Goal: Task Accomplishment & Management: Use online tool/utility

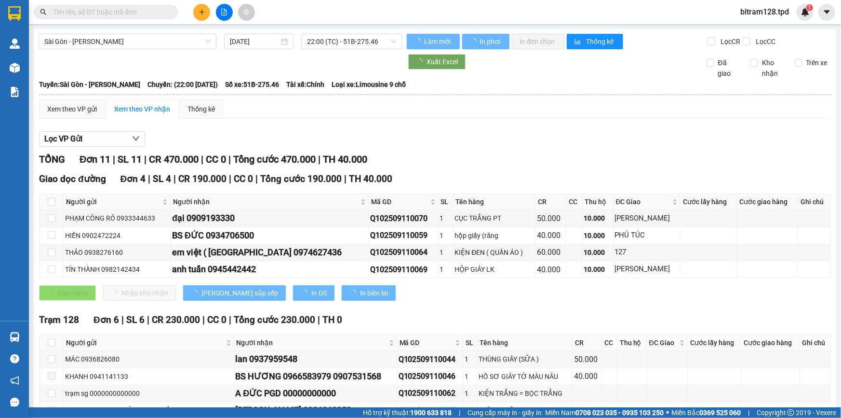
scroll to position [87, 0]
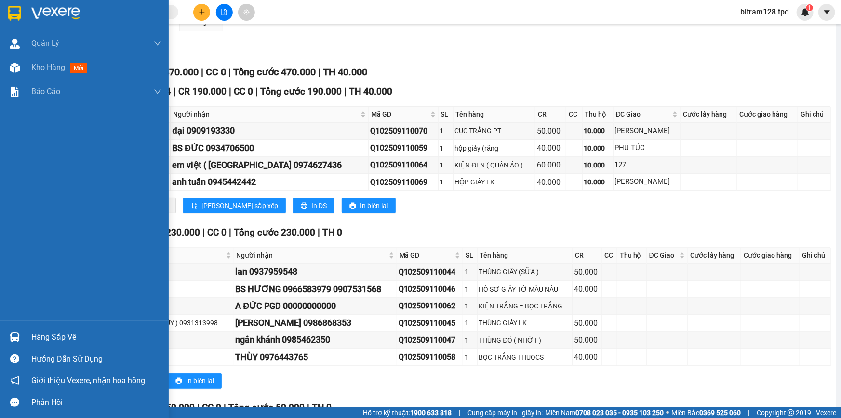
click at [55, 334] on div "Hàng sắp về" at bounding box center [96, 337] width 130 height 14
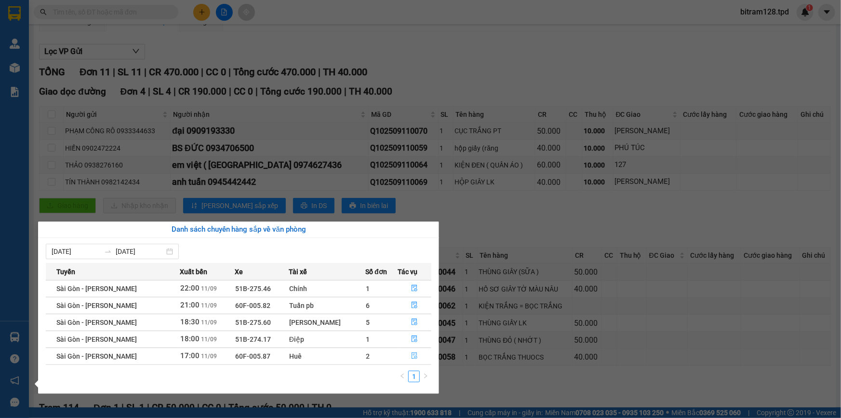
click at [419, 355] on button "button" at bounding box center [414, 355] width 33 height 15
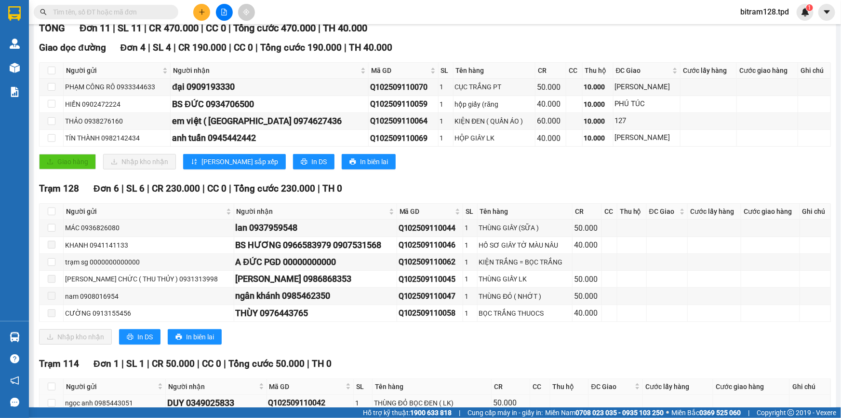
scroll to position [175, 0]
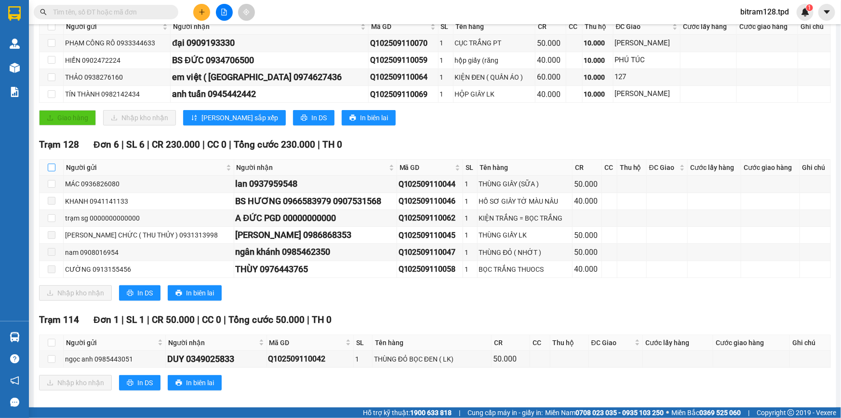
click at [49, 168] on input "checkbox" at bounding box center [52, 167] width 8 height 8
checkbox input "true"
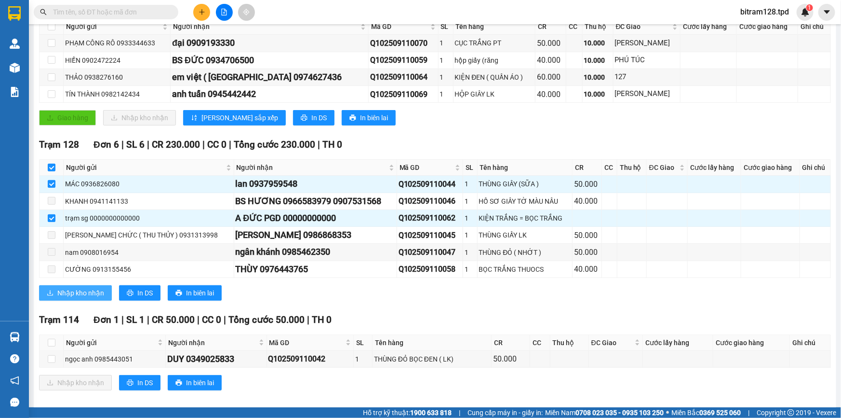
click at [69, 287] on span "Nhập kho nhận" at bounding box center [80, 292] width 47 height 11
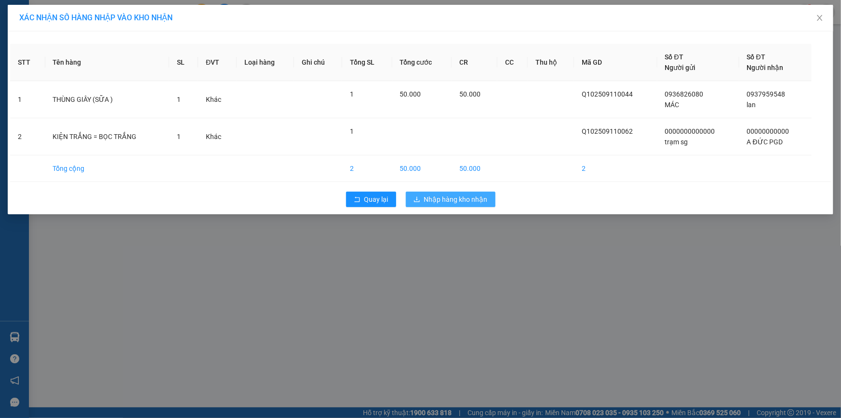
click at [473, 201] on span "Nhập hàng kho nhận" at bounding box center [456, 199] width 64 height 11
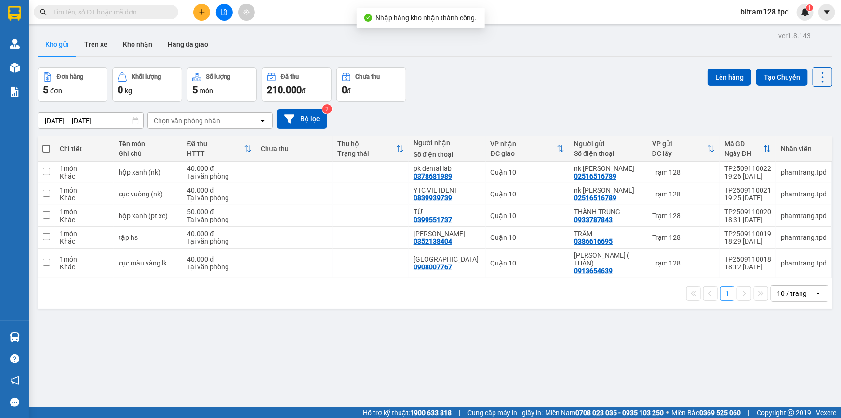
click at [47, 148] on span at bounding box center [46, 149] width 8 height 8
click at [46, 144] on input "checkbox" at bounding box center [46, 144] width 0 height 0
checkbox input "true"
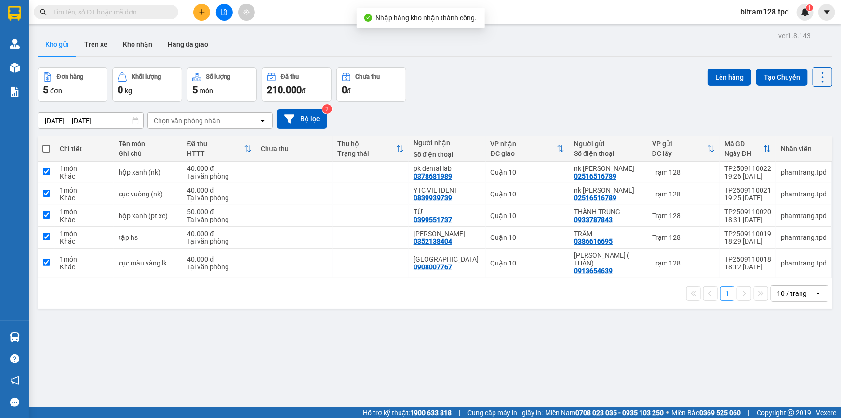
checkbox input "true"
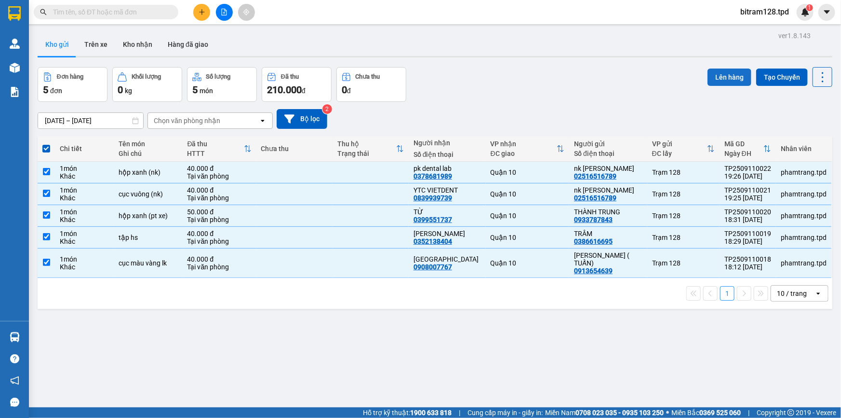
click at [716, 75] on button "Lên hàng" at bounding box center [730, 76] width 44 height 17
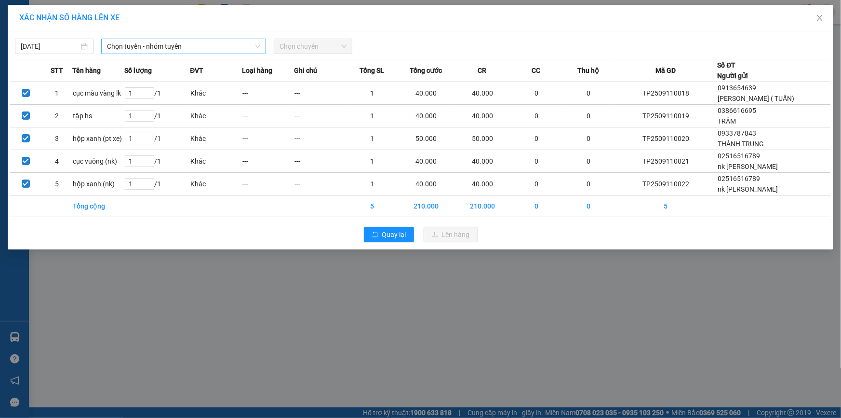
click at [138, 51] on span "Chọn tuyến - nhóm tuyến" at bounding box center [183, 46] width 153 height 14
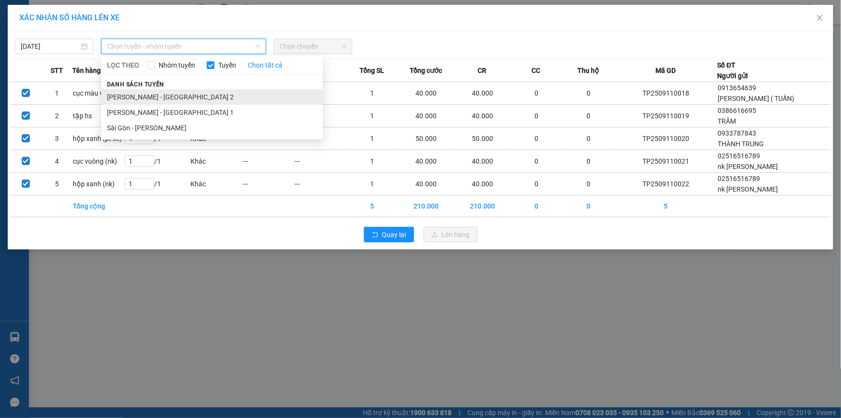
click at [155, 95] on li "Phương Lâm - Sài Gòn 2" at bounding box center [212, 96] width 222 height 15
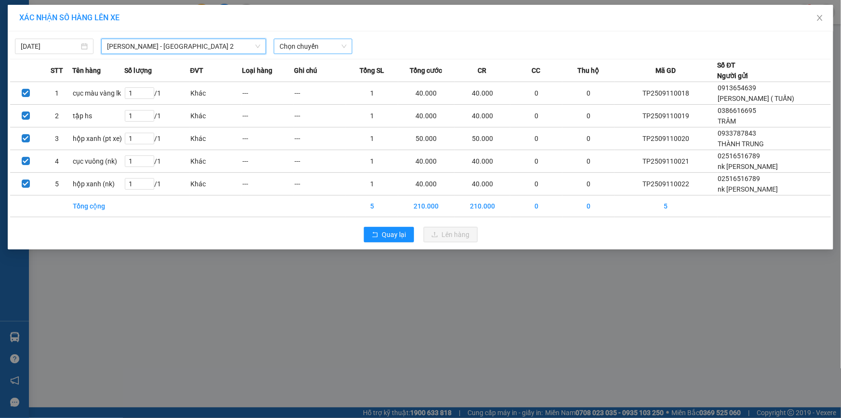
click at [320, 44] on span "Chọn chuyến" at bounding box center [313, 46] width 67 height 14
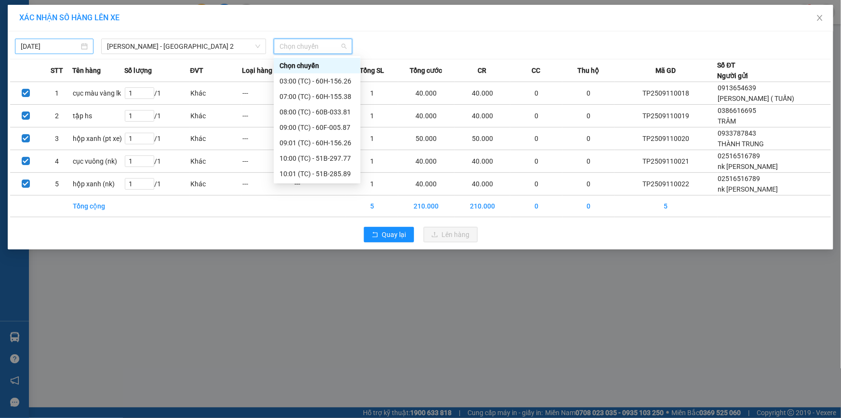
click at [56, 53] on div "[DATE]" at bounding box center [54, 46] width 79 height 15
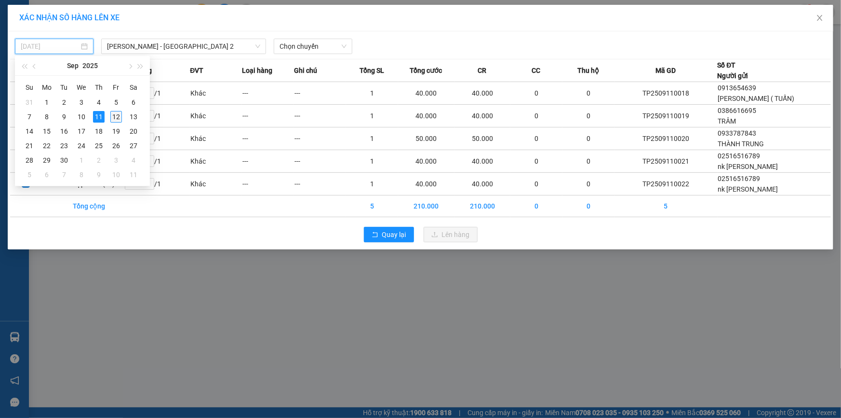
click at [114, 115] on div "12" at bounding box center [116, 117] width 12 height 12
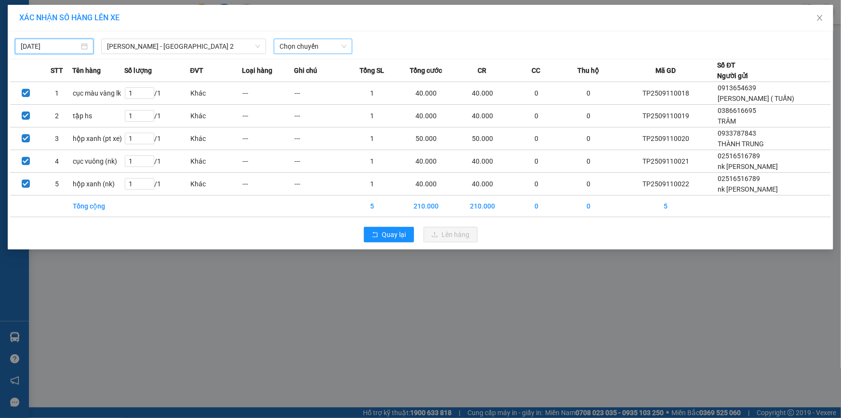
type input "[DATE]"
click at [354, 48] on div "Chọn chuyến" at bounding box center [313, 46] width 86 height 15
click at [344, 47] on span "Chọn chuyến" at bounding box center [313, 46] width 67 height 14
type input "01"
click at [329, 85] on div "Thêm chuyến " 01:00 "" at bounding box center [325, 81] width 103 height 16
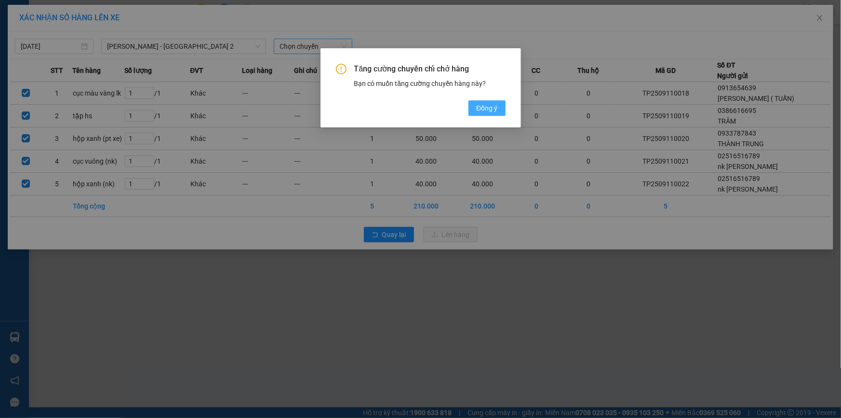
click at [477, 109] on button "Đồng ý" at bounding box center [487, 107] width 37 height 15
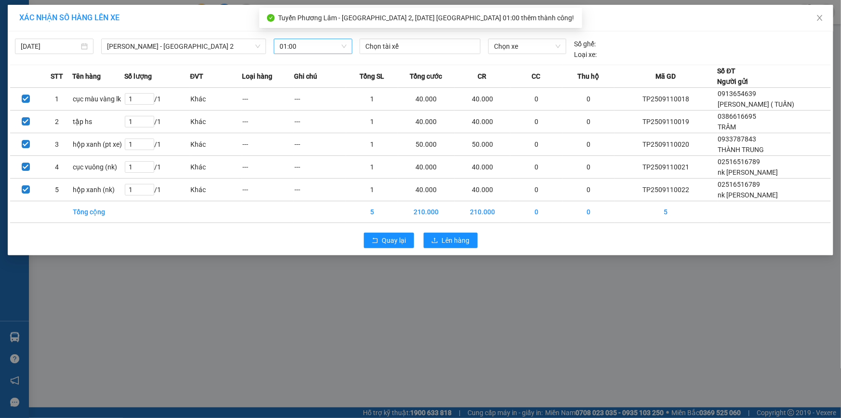
drag, startPoint x: 383, startPoint y: 57, endPoint x: 394, endPoint y: 59, distance: 10.8
click at [387, 58] on div "Chọn tài xế" at bounding box center [420, 49] width 129 height 21
drag, startPoint x: 415, startPoint y: 48, endPoint x: 420, endPoint y: 49, distance: 4.8
click at [418, 48] on div at bounding box center [420, 47] width 116 height 12
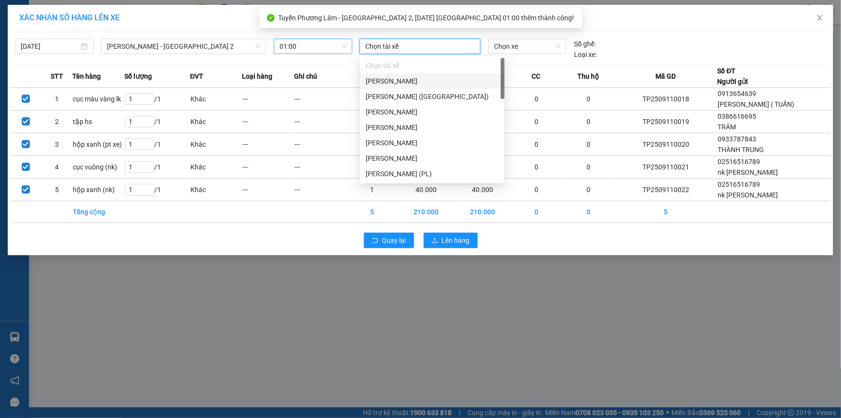
click at [430, 77] on div "Phạm Văn Chí" at bounding box center [432, 81] width 133 height 11
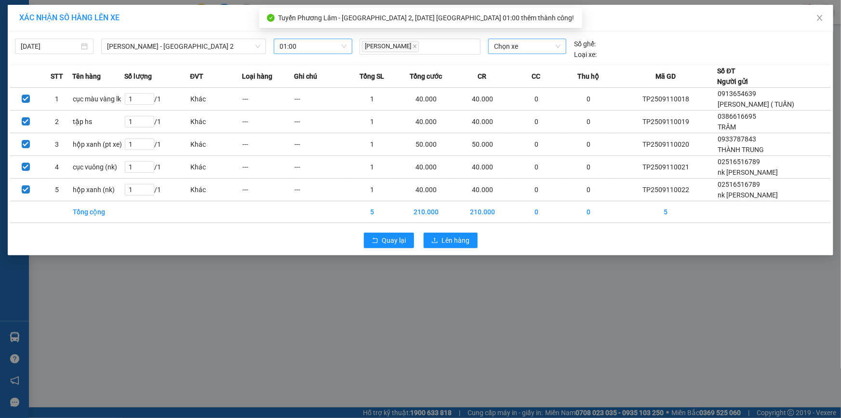
drag, startPoint x: 514, startPoint y: 57, endPoint x: 526, endPoint y: 50, distance: 13.5
click at [520, 54] on div "Chọn xe" at bounding box center [528, 49] width 86 height 21
click at [530, 42] on span "Chọn xe" at bounding box center [527, 46] width 67 height 14
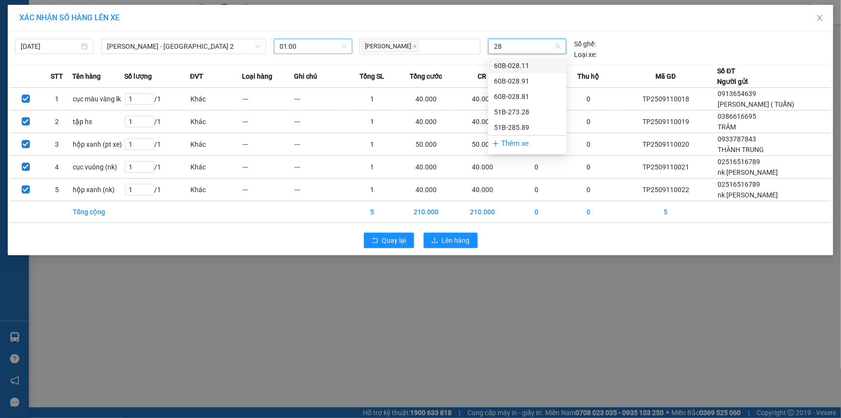
type input "285"
click at [511, 60] on div "51B-285.89" at bounding box center [527, 65] width 67 height 11
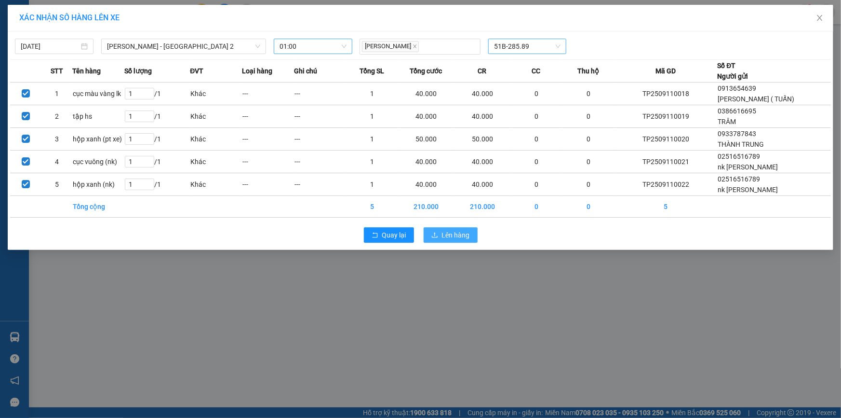
click at [459, 237] on span "Lên hàng" at bounding box center [456, 235] width 28 height 11
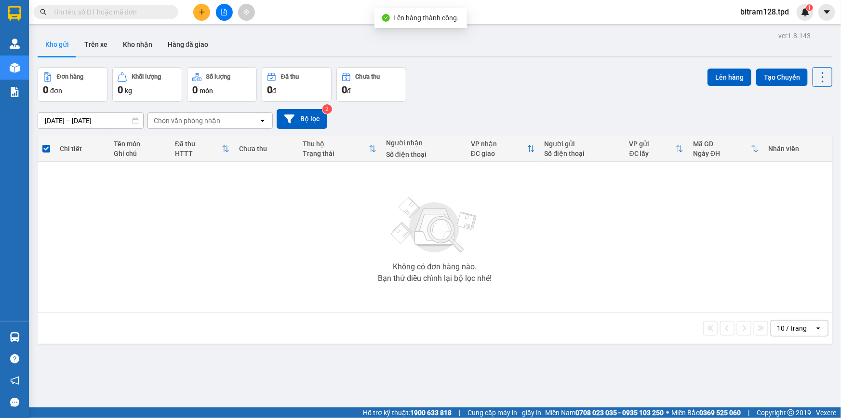
click at [780, 22] on div "Kết quả tìm kiếm ( 0 ) Bộ lọc No Data bitram128.tpd 1" at bounding box center [420, 12] width 841 height 24
click at [774, 16] on span "bitram128.tpd" at bounding box center [765, 12] width 64 height 12
click at [756, 34] on span "Đăng xuất" at bounding box center [769, 30] width 44 height 11
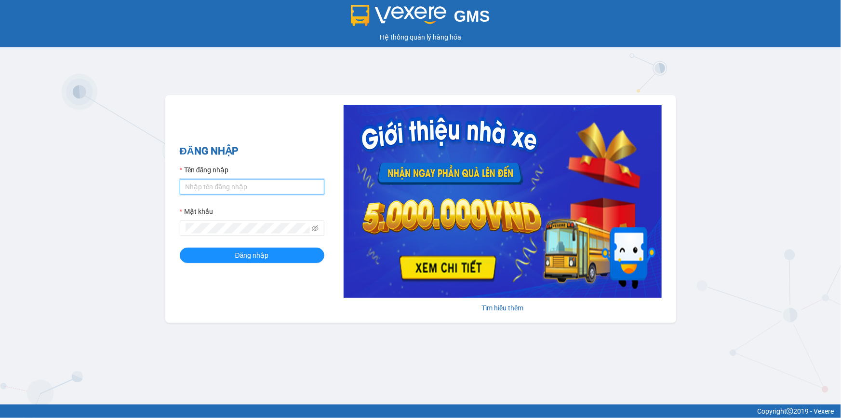
click at [297, 187] on input "Tên đăng nhập" at bounding box center [252, 186] width 145 height 15
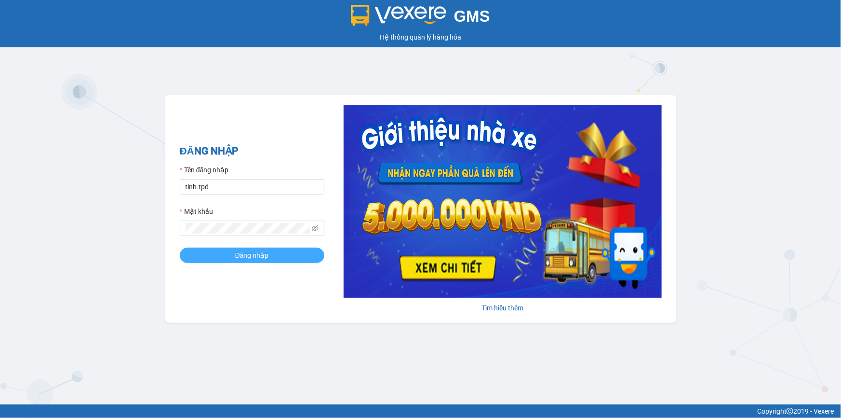
click at [292, 256] on button "Đăng nhập" at bounding box center [252, 254] width 145 height 15
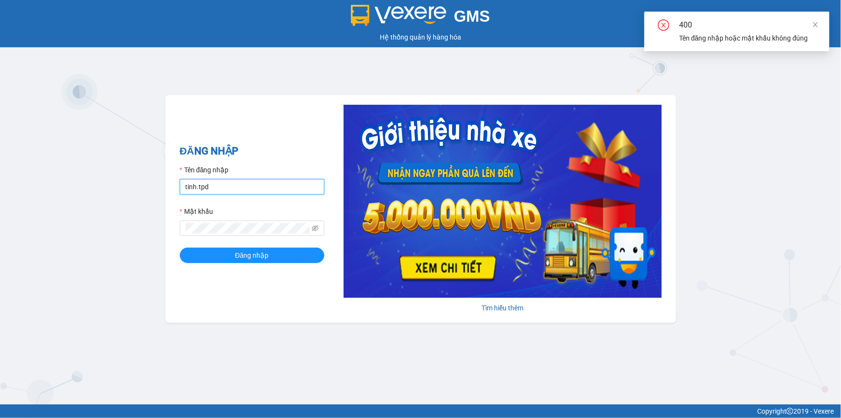
click at [260, 183] on input "tinh.tpd" at bounding box center [252, 186] width 145 height 15
type input "tinh128.tpd"
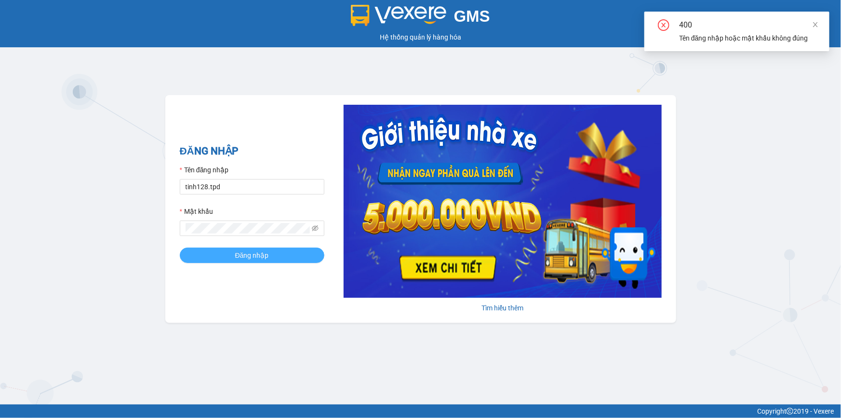
click at [270, 251] on button "Đăng nhập" at bounding box center [252, 254] width 145 height 15
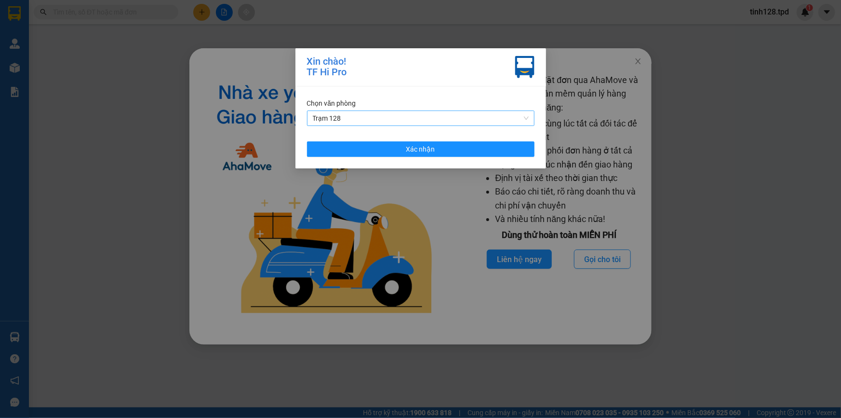
click at [433, 124] on span "Trạm 128" at bounding box center [421, 118] width 216 height 14
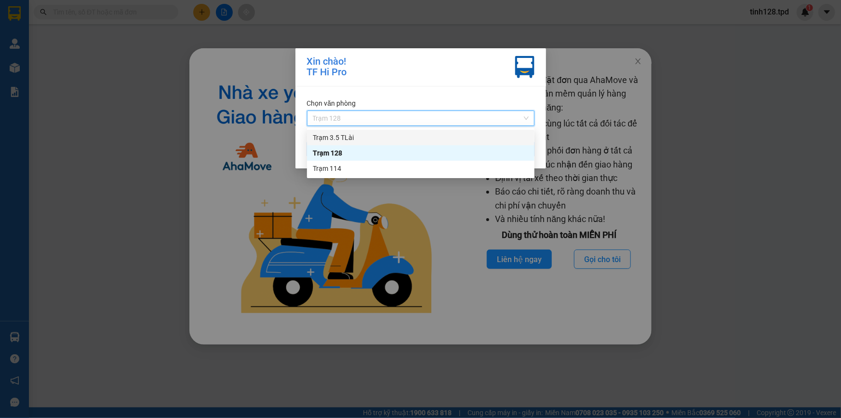
click at [421, 140] on div "Trạm 3.5 TLài" at bounding box center [421, 137] width 216 height 11
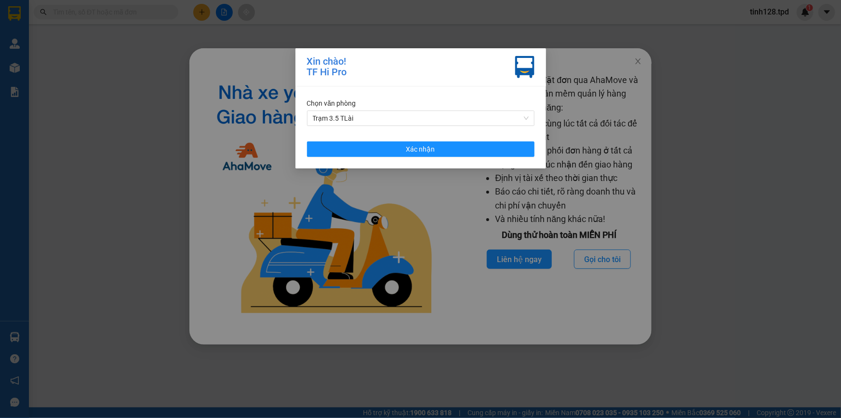
click at [421, 140] on div "Chọn văn phòng Trạm 3.5 TLài Xác nhận" at bounding box center [421, 127] width 251 height 82
click at [425, 152] on span "Xác nhận" at bounding box center [420, 149] width 29 height 11
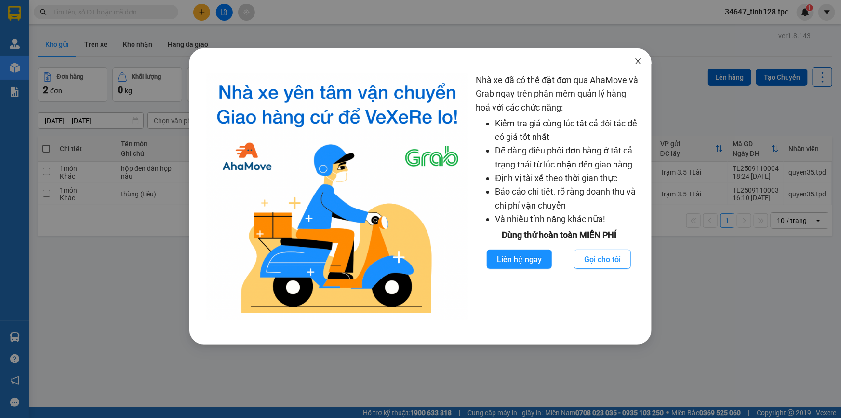
click at [639, 60] on icon "close" at bounding box center [639, 61] width 8 height 8
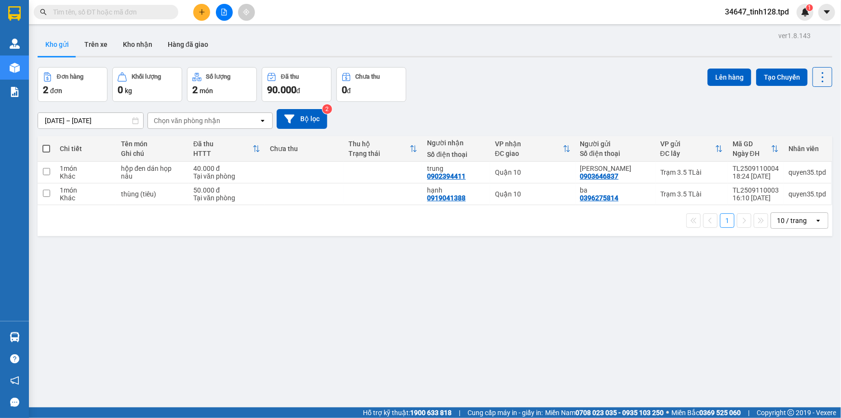
click at [90, 218] on div "1 10 / trang open" at bounding box center [434, 220] width 787 height 16
click at [48, 193] on input "checkbox" at bounding box center [46, 192] width 7 height 7
checkbox input "true"
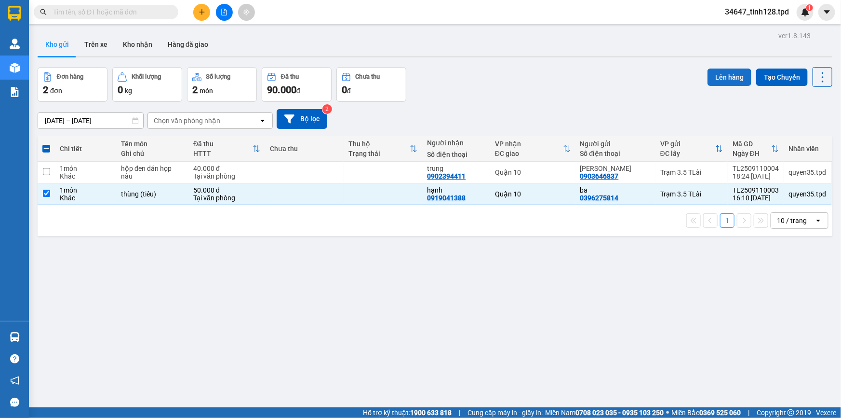
click at [723, 77] on button "Lên hàng" at bounding box center [730, 76] width 44 height 17
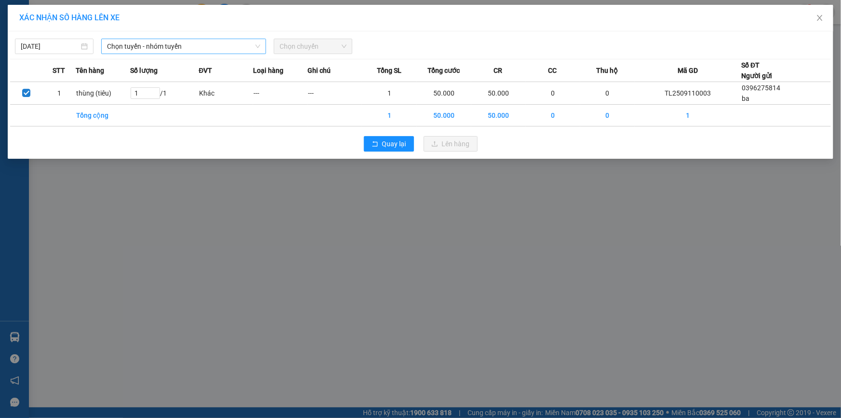
click at [183, 48] on span "Chọn tuyến - nhóm tuyến" at bounding box center [183, 46] width 153 height 14
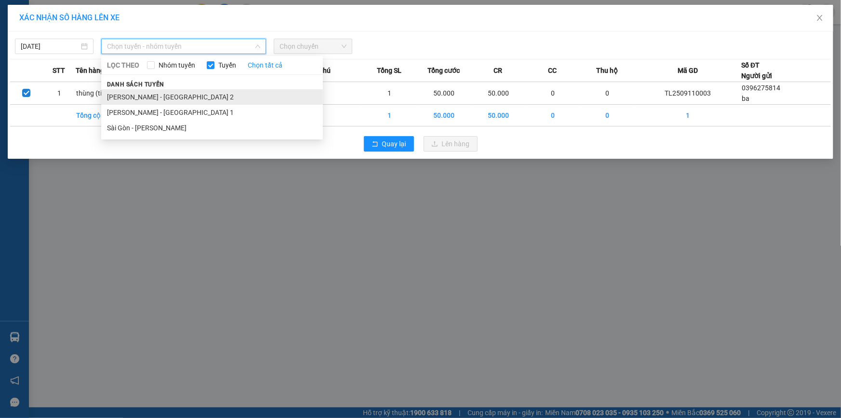
click at [183, 92] on li "Phương Lâm - Sài Gòn 2" at bounding box center [212, 96] width 222 height 15
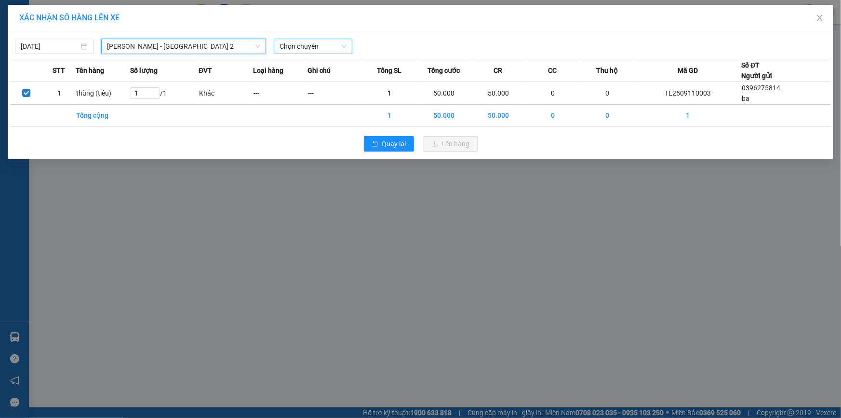
drag, startPoint x: 289, startPoint y: 50, endPoint x: 300, endPoint y: 51, distance: 10.7
click at [293, 51] on span "Chọn chuyến" at bounding box center [313, 46] width 67 height 14
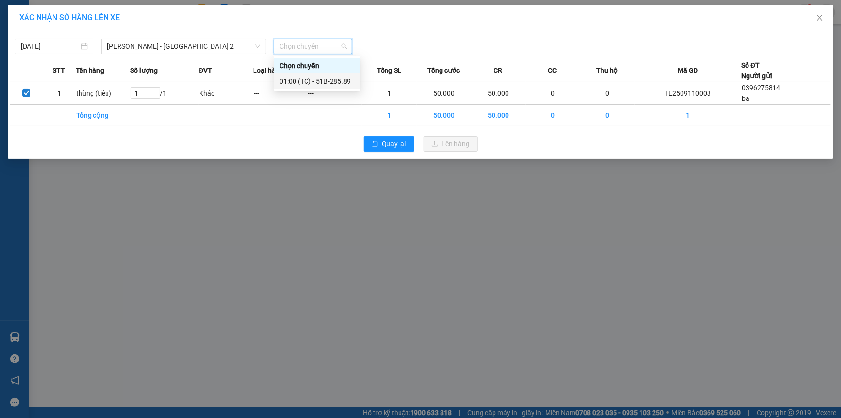
click at [341, 81] on div "01:00 (TC) - 51B-285.89" at bounding box center [317, 81] width 75 height 11
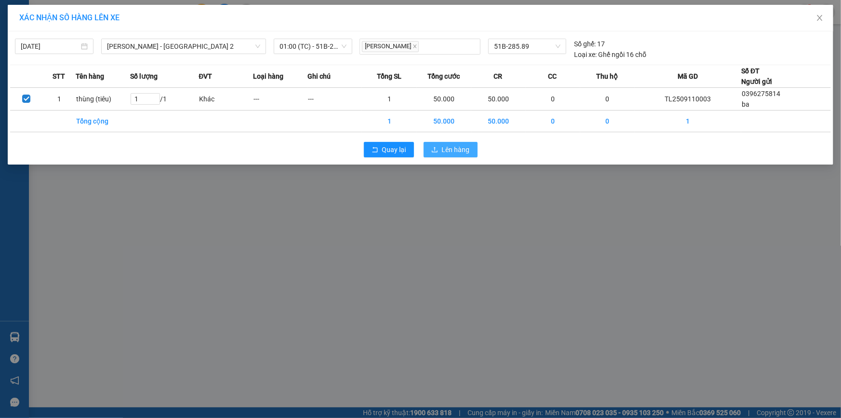
click at [453, 143] on button "Lên hàng" at bounding box center [451, 149] width 54 height 15
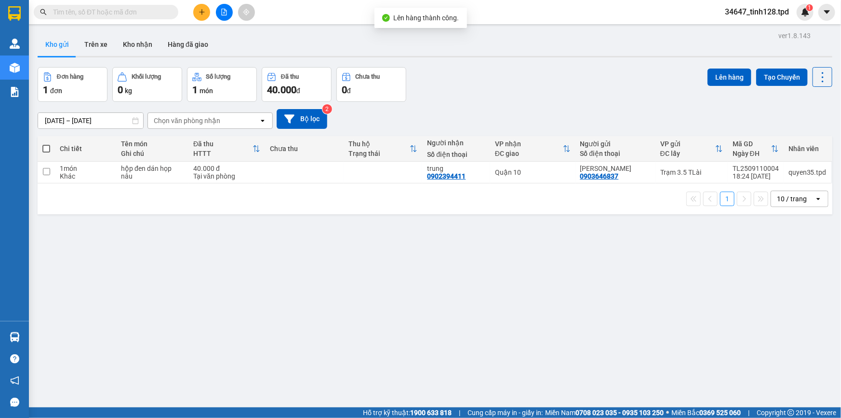
click at [763, 9] on span "34647_tinh128.tpd" at bounding box center [757, 12] width 80 height 12
click at [737, 33] on span "Đăng xuất" at bounding box center [761, 30] width 59 height 11
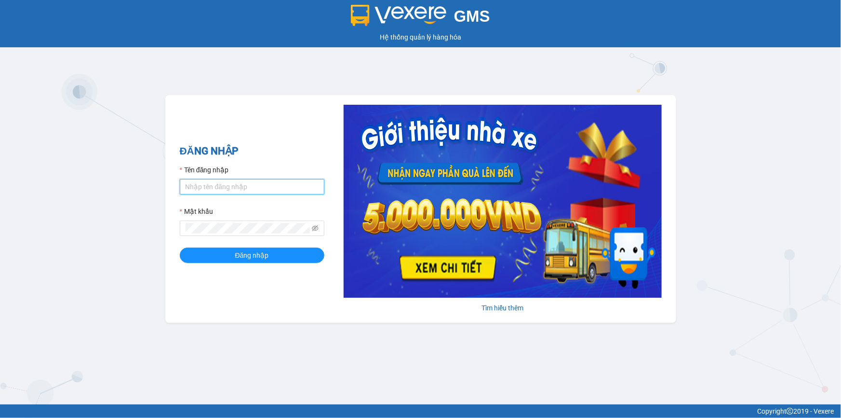
click at [222, 183] on input "Tên đăng nhập" at bounding box center [252, 186] width 145 height 15
type input "tinh128.tpd"
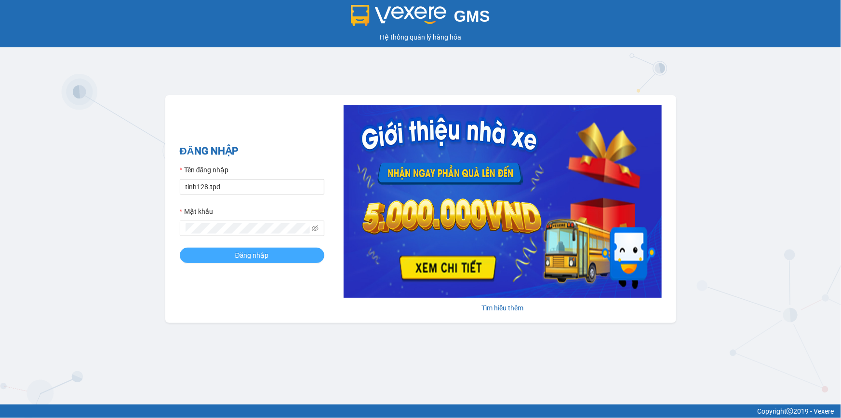
click at [269, 257] on button "Đăng nhập" at bounding box center [252, 254] width 145 height 15
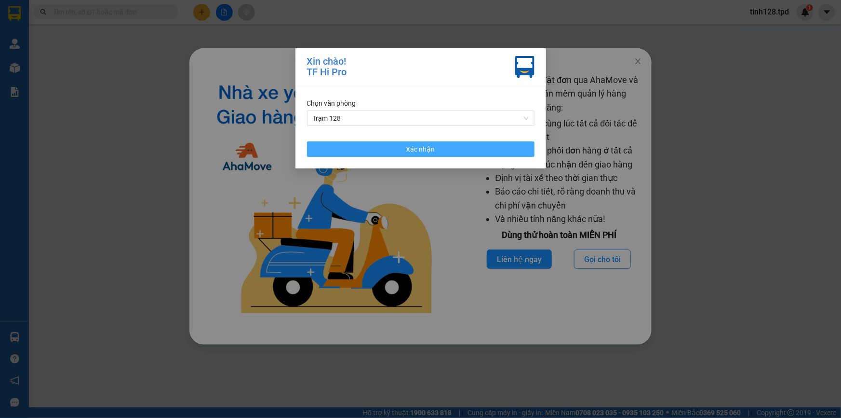
click at [461, 154] on button "Xác nhận" at bounding box center [421, 148] width 228 height 15
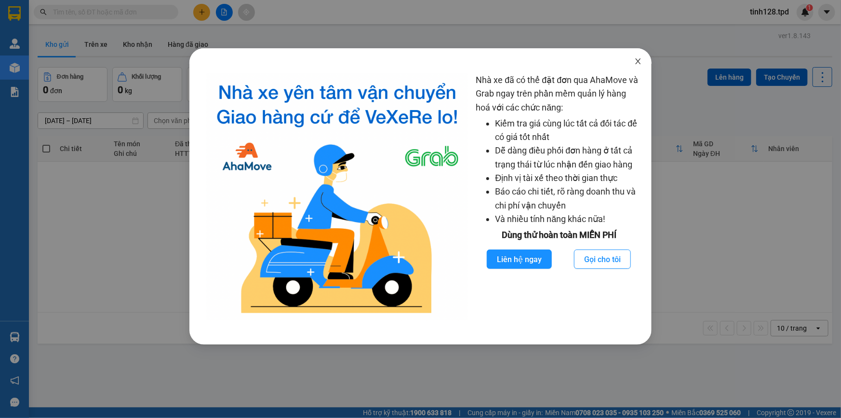
click at [636, 62] on icon "close" at bounding box center [639, 61] width 8 height 8
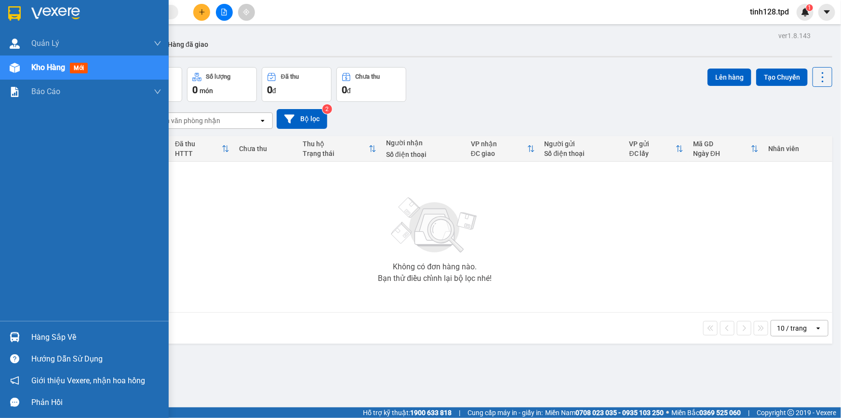
click at [39, 327] on div "Hàng sắp về" at bounding box center [84, 337] width 169 height 22
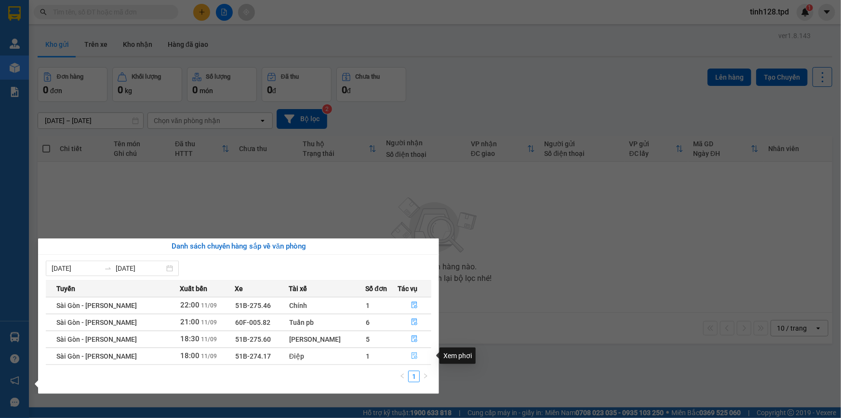
click at [412, 355] on icon "file-done" at bounding box center [414, 355] width 7 height 7
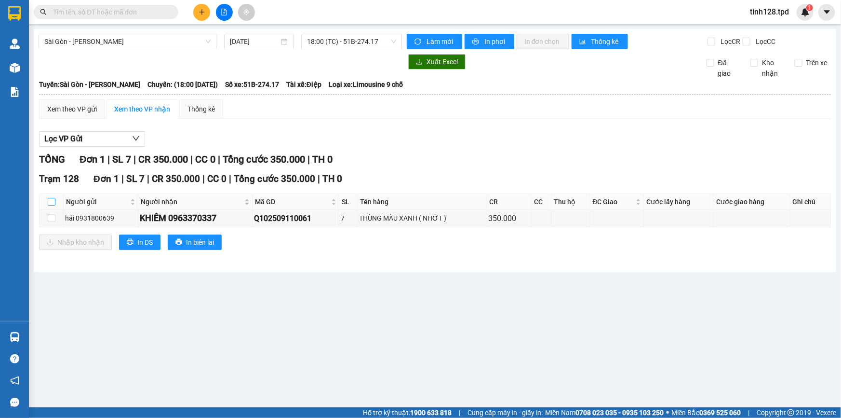
click at [52, 203] on input "checkbox" at bounding box center [52, 202] width 8 height 8
checkbox input "true"
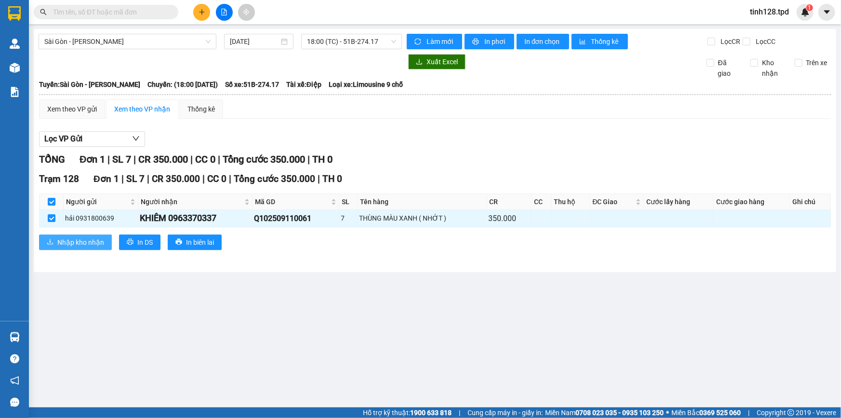
click at [61, 243] on span "Nhập kho nhận" at bounding box center [80, 242] width 47 height 11
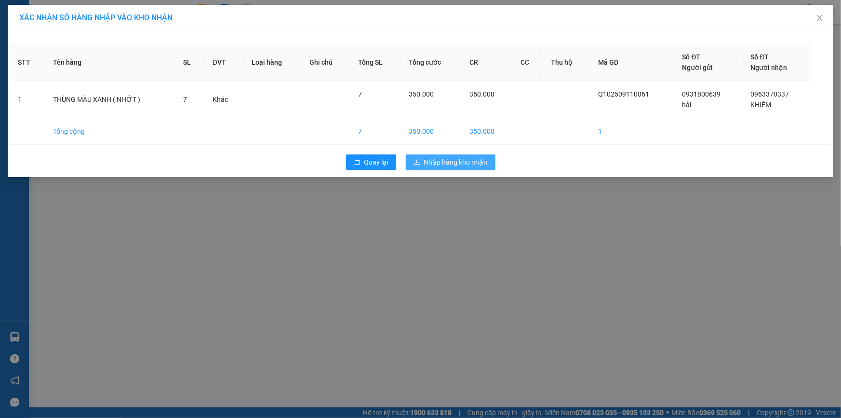
click at [452, 165] on span "Nhập hàng kho nhận" at bounding box center [456, 162] width 64 height 11
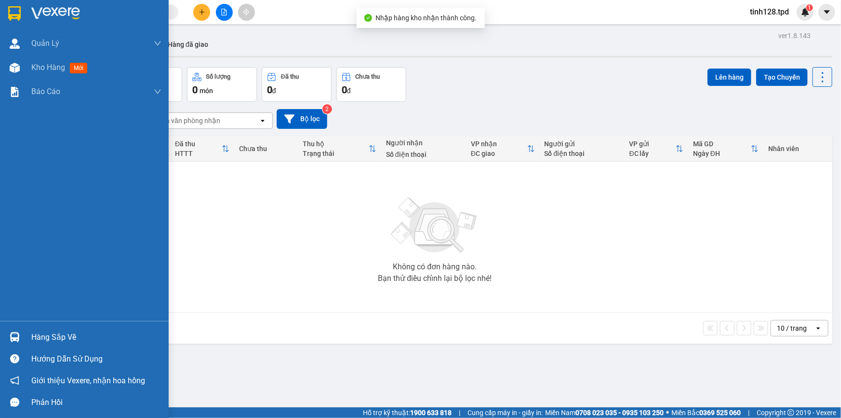
click at [48, 327] on div "Hàng sắp về" at bounding box center [84, 337] width 169 height 22
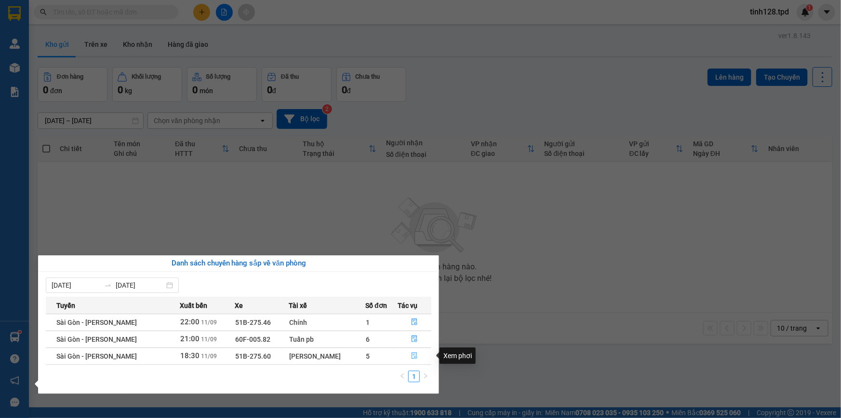
click at [410, 354] on button "button" at bounding box center [414, 355] width 33 height 15
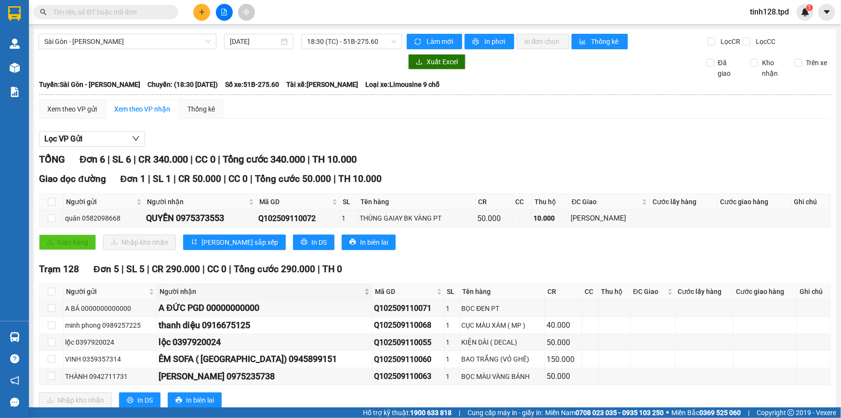
scroll to position [26, 0]
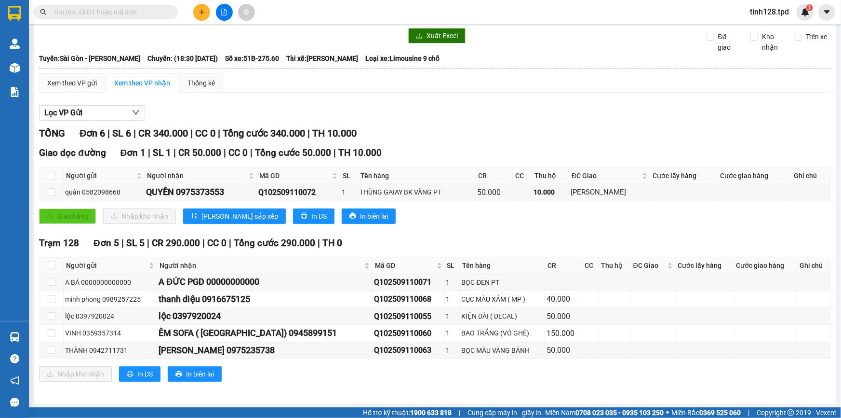
click at [55, 268] on th at bounding box center [52, 265] width 24 height 16
click at [53, 265] on input "checkbox" at bounding box center [52, 265] width 8 height 8
checkbox input "true"
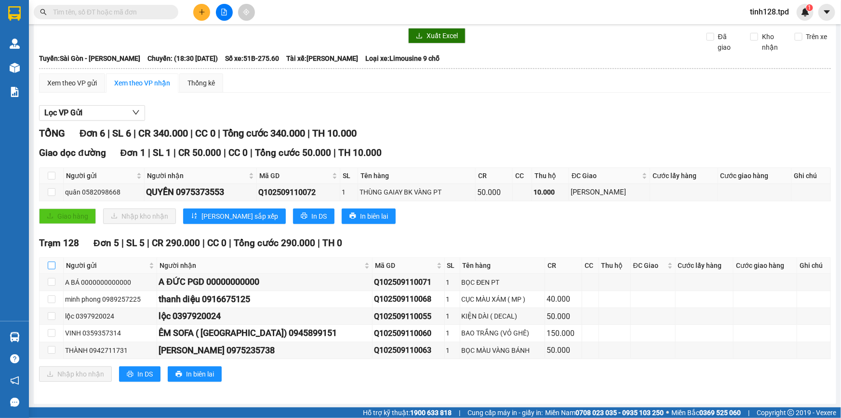
checkbox input "true"
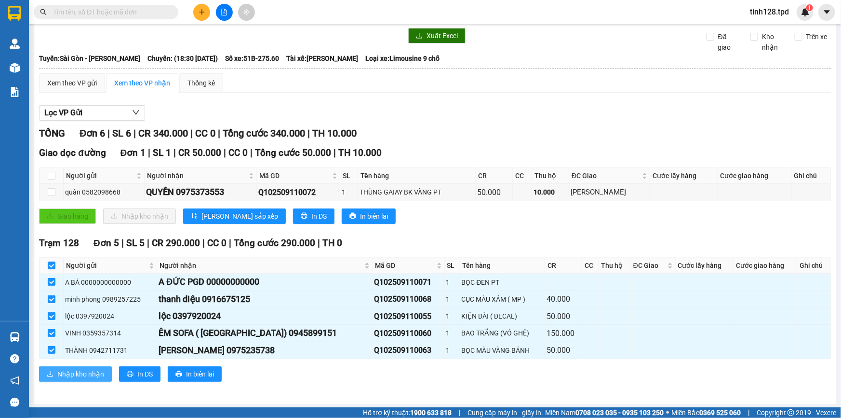
click at [82, 366] on button "Nhập kho nhận" at bounding box center [75, 373] width 73 height 15
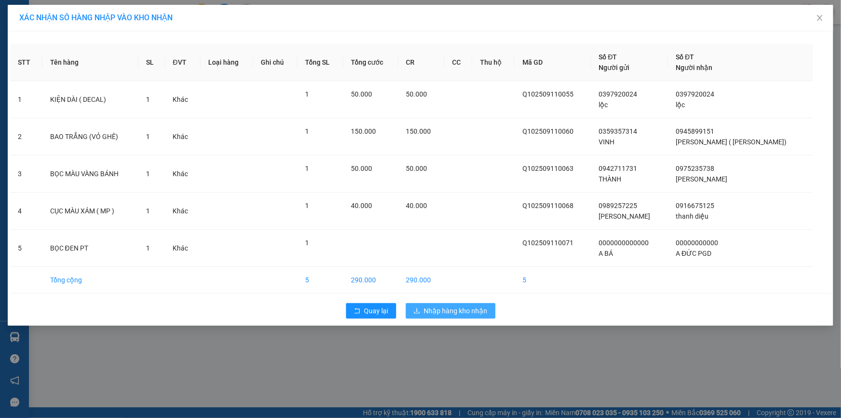
click at [428, 303] on button "Nhập hàng kho nhận" at bounding box center [451, 310] width 90 height 15
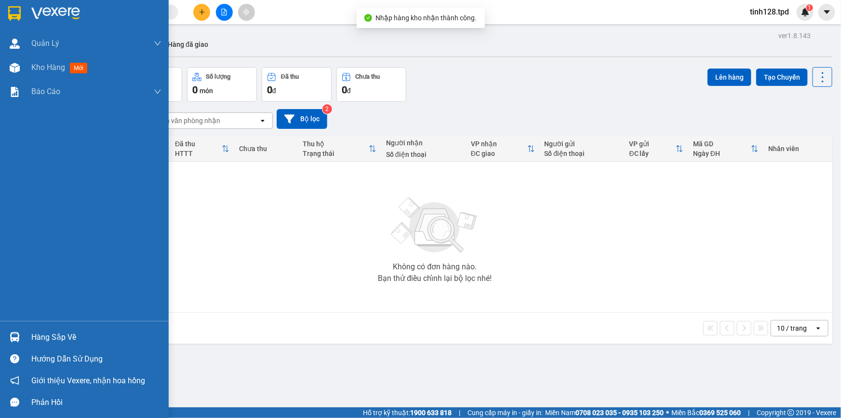
click at [16, 333] on img at bounding box center [15, 337] width 10 height 10
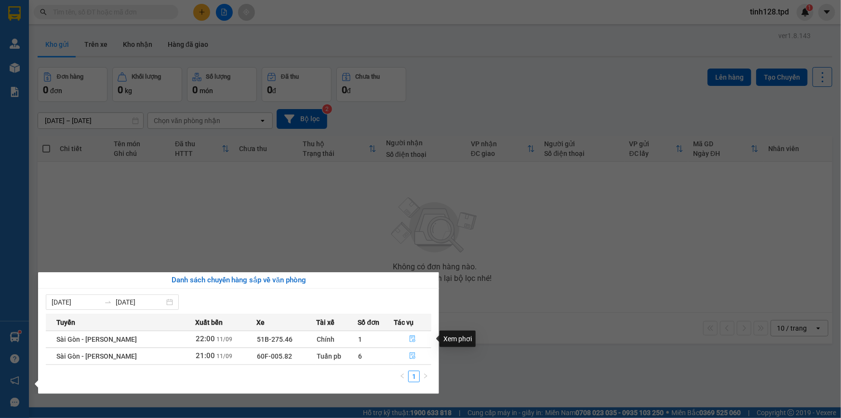
drag, startPoint x: 412, startPoint y: 350, endPoint x: 416, endPoint y: 346, distance: 5.8
click at [416, 346] on tbody "Sài Gòn - [PERSON_NAME] 22:00 [DATE] 51B-275.46 Chính 1 Sài Gòn - Phương Lâm 21…" at bounding box center [239, 347] width 386 height 34
click at [416, 342] on button "button" at bounding box center [412, 338] width 37 height 15
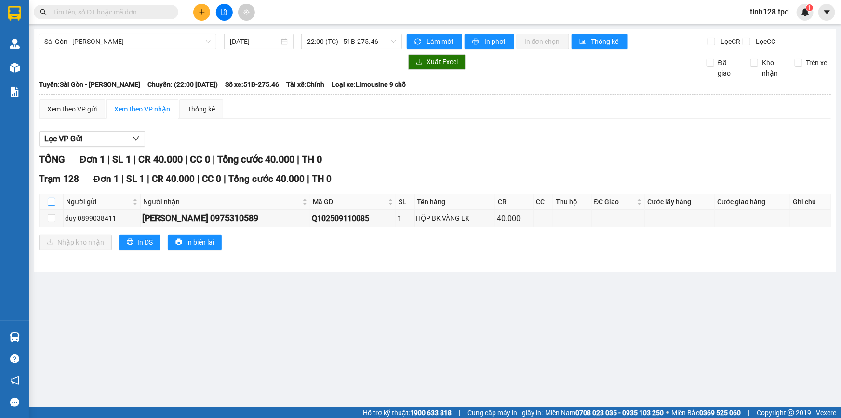
click at [53, 201] on input "checkbox" at bounding box center [52, 202] width 8 height 8
checkbox input "true"
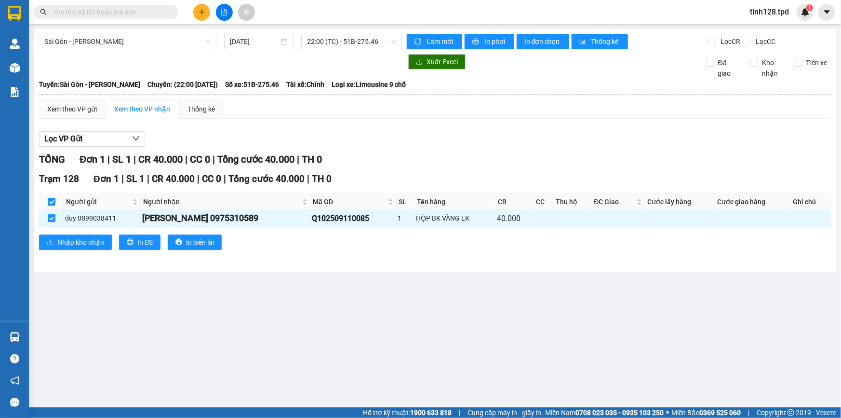
click at [68, 231] on div "Trạm 128 Đơn 1 | SL 1 | CR 40.000 | CC 0 | Tổng cước 40.000 | TH 0 Người gửi Ng…" at bounding box center [435, 214] width 792 height 85
click at [68, 239] on span "Nhập kho nhận" at bounding box center [80, 242] width 47 height 11
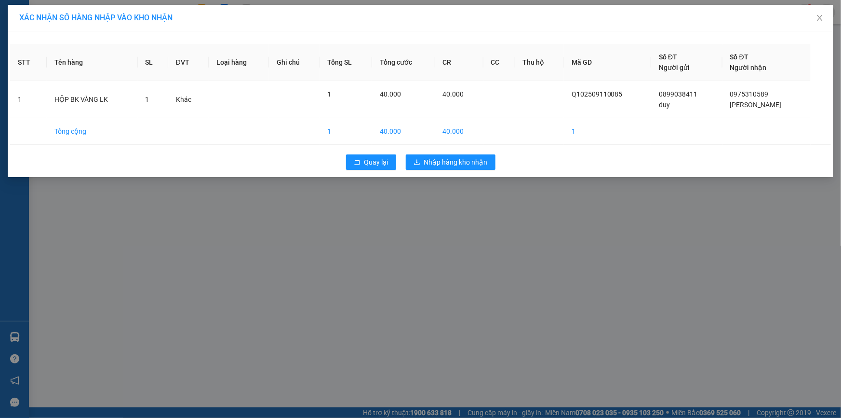
drag, startPoint x: 438, startPoint y: 174, endPoint x: 446, endPoint y: 164, distance: 12.7
click at [440, 172] on div "Quay lại Nhập hàng kho nhận" at bounding box center [420, 161] width 821 height 25
click at [446, 164] on span "Nhập hàng kho nhận" at bounding box center [456, 162] width 64 height 11
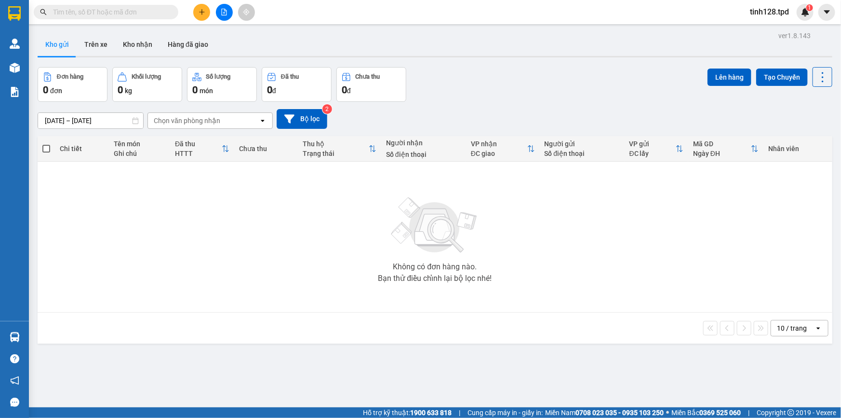
scroll to position [43, 0]
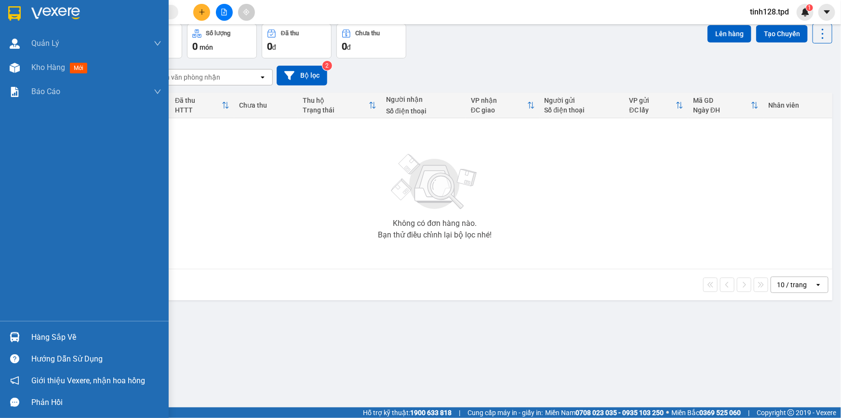
click at [27, 333] on div "Hàng sắp về" at bounding box center [84, 337] width 169 height 22
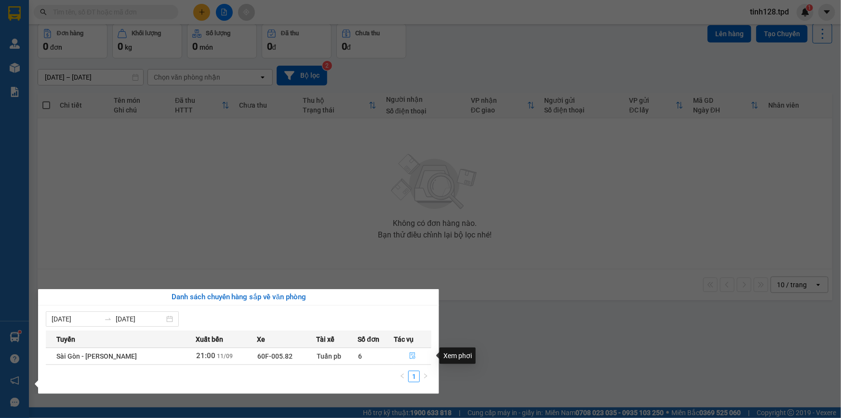
click at [410, 356] on icon "file-done" at bounding box center [412, 355] width 7 height 7
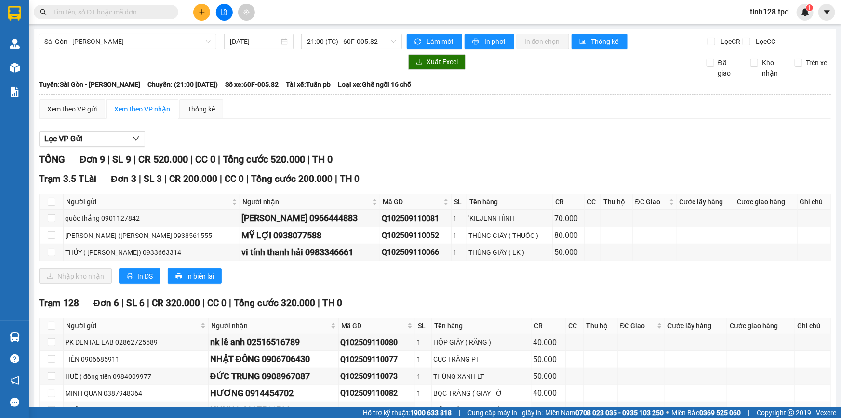
scroll to position [77, 0]
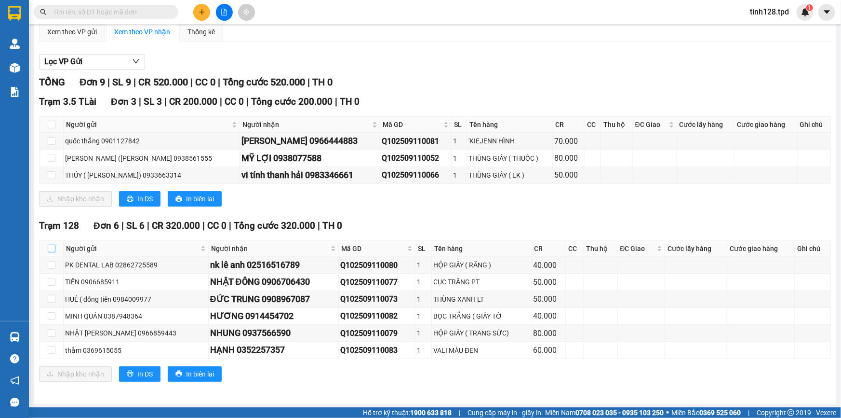
click at [54, 245] on input "checkbox" at bounding box center [52, 248] width 8 height 8
checkbox input "true"
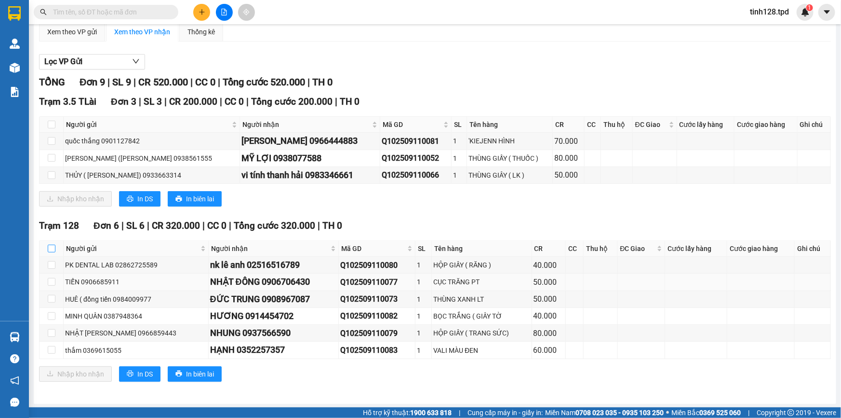
checkbox input "true"
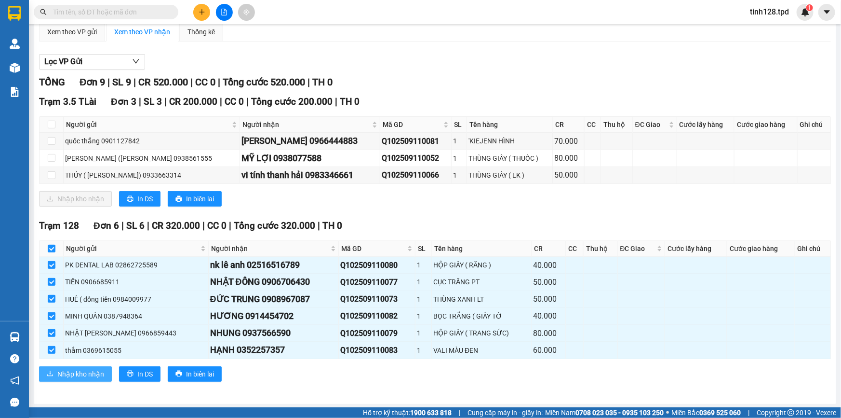
click at [93, 366] on button "Nhập kho nhận" at bounding box center [75, 373] width 73 height 15
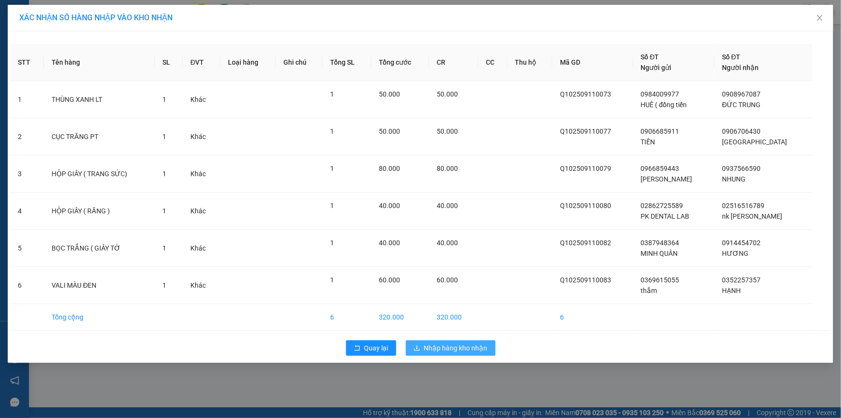
click at [433, 348] on span "Nhập hàng kho nhận" at bounding box center [456, 347] width 64 height 11
